Goal: Contribute content

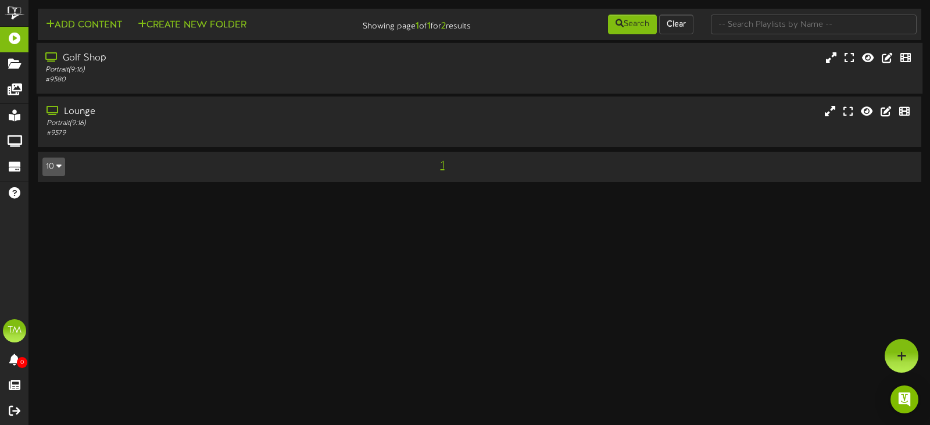
click at [242, 77] on div "# 9580" at bounding box center [221, 80] width 352 height 10
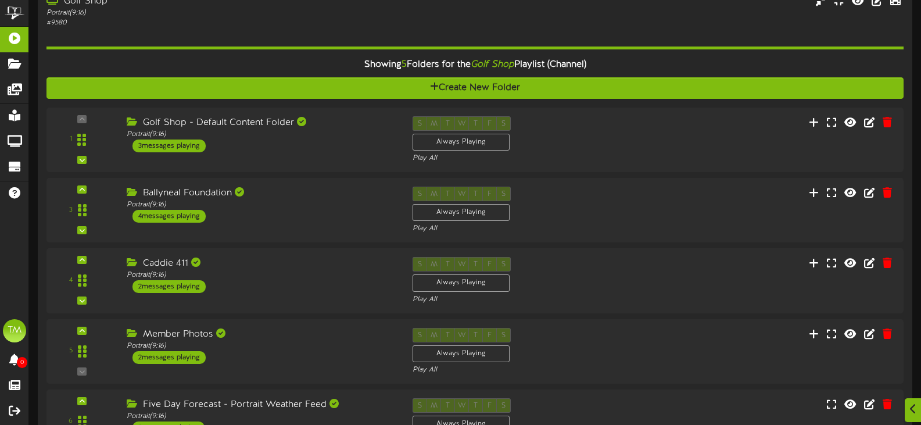
scroll to position [174, 0]
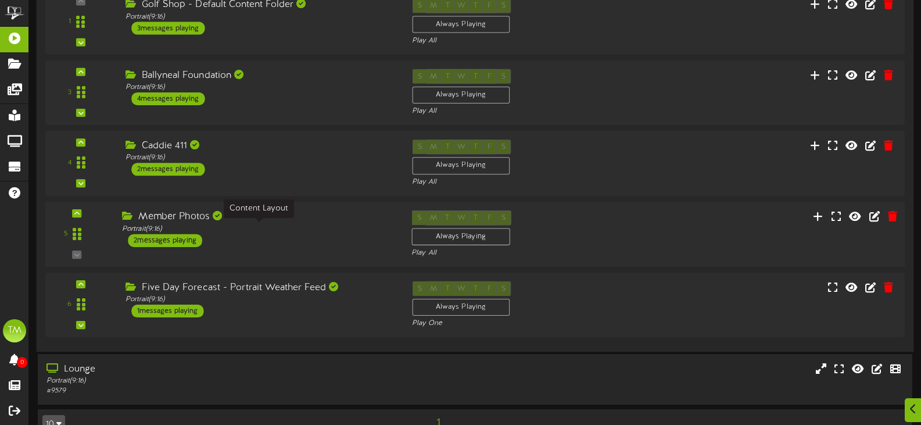
click at [379, 224] on div "Portrait ( 9:16 )" at bounding box center [258, 229] width 272 height 10
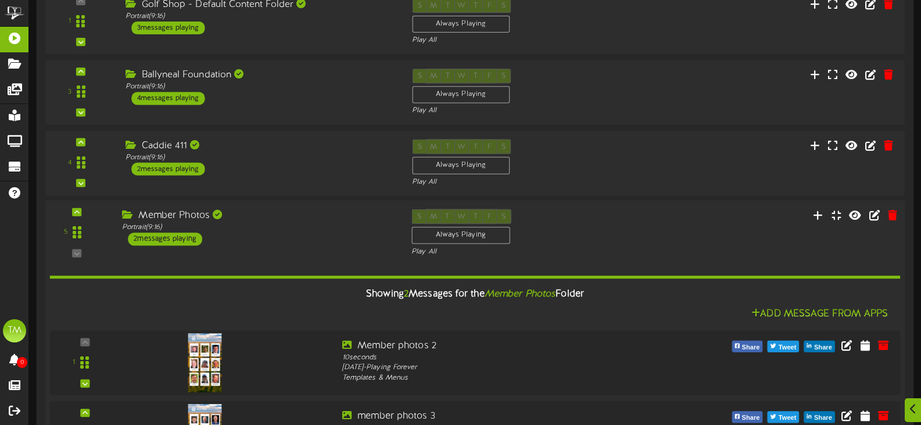
scroll to position [291, 0]
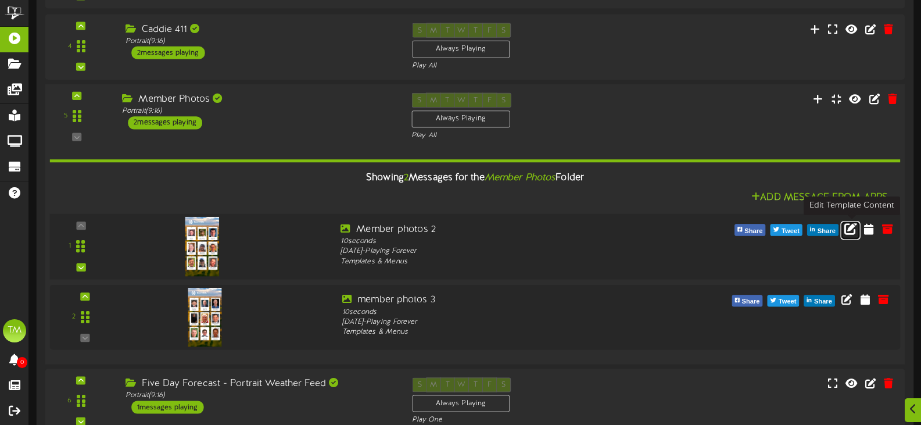
click at [847, 231] on icon at bounding box center [851, 227] width 13 height 13
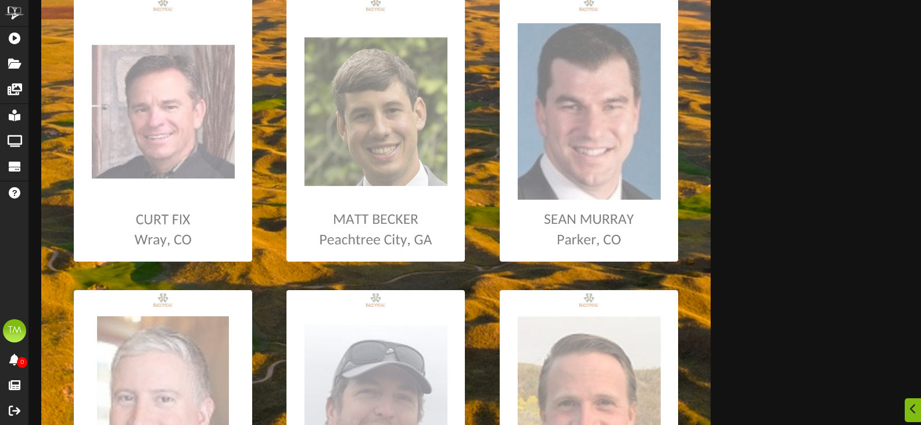
scroll to position [291, 0]
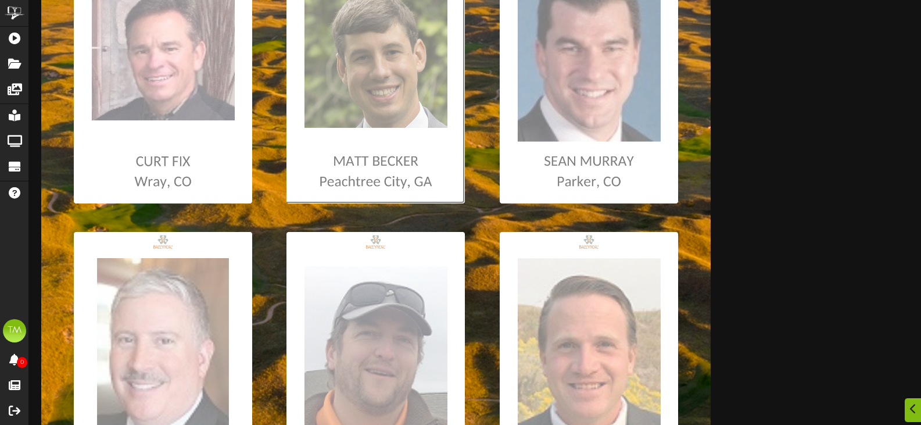
type input "**********"
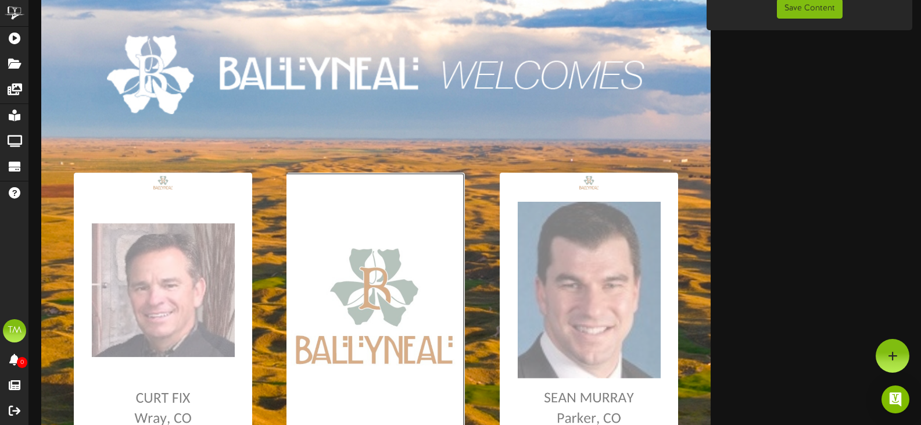
scroll to position [37, 0]
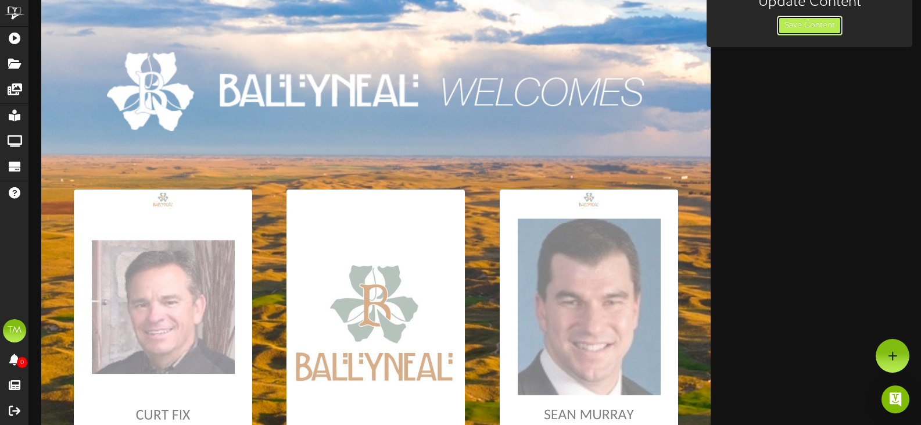
click at [796, 22] on button "Save Content" at bounding box center [810, 26] width 66 height 20
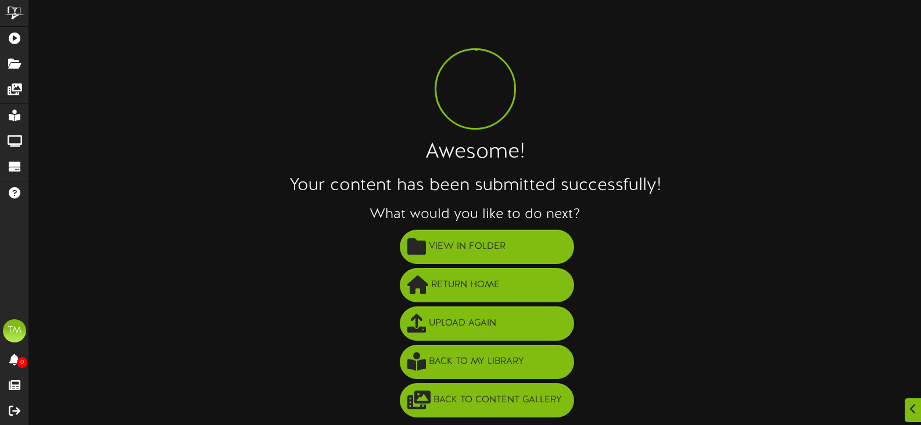
scroll to position [0, 0]
